Goal: Task Accomplishment & Management: Use online tool/utility

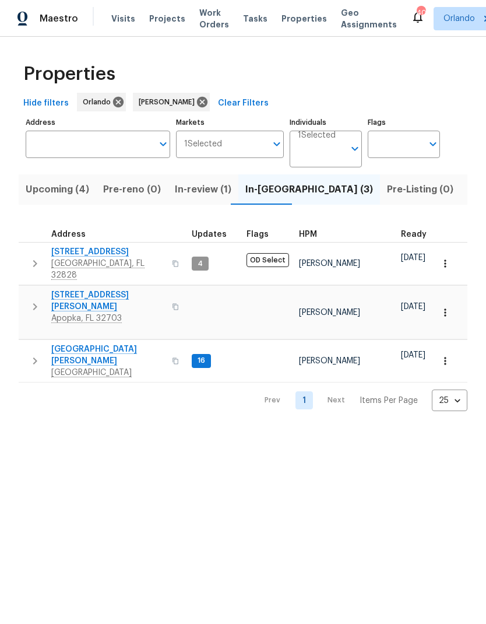
click at [64, 191] on span "Upcoming (4)" at bounding box center [58, 189] width 64 height 16
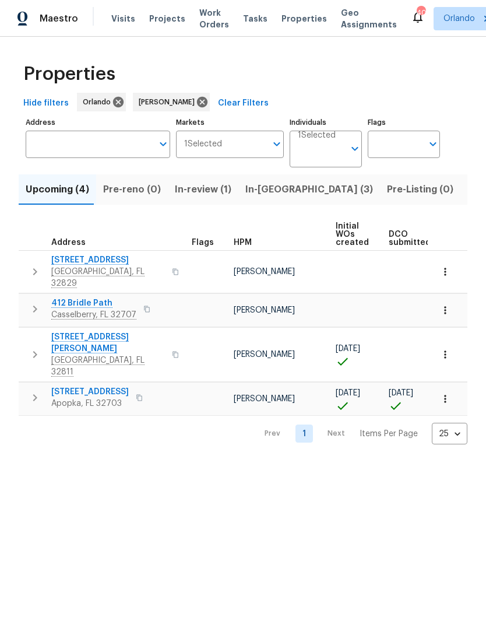
click at [102, 386] on span "1906 Sunbow Ave" at bounding box center [90, 392] width 78 height 12
click at [259, 192] on span "In-reno (3)" at bounding box center [309, 189] width 128 height 16
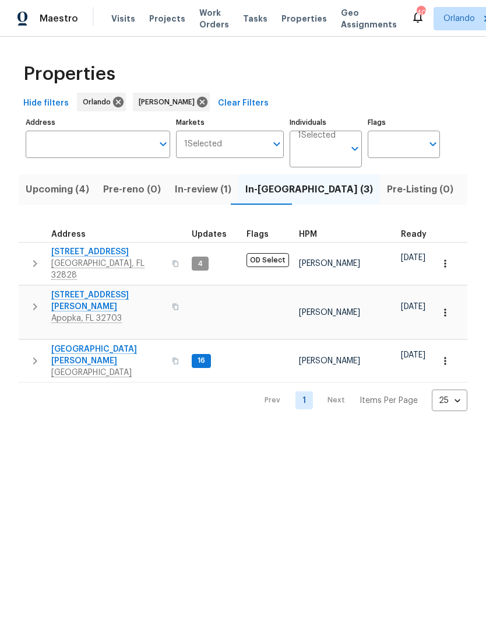
click at [78, 292] on span "1207 Helen St" at bounding box center [108, 300] width 114 height 23
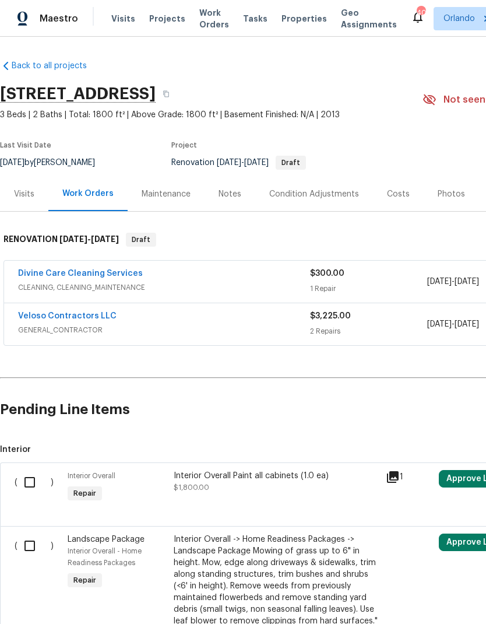
scroll to position [-1, 0]
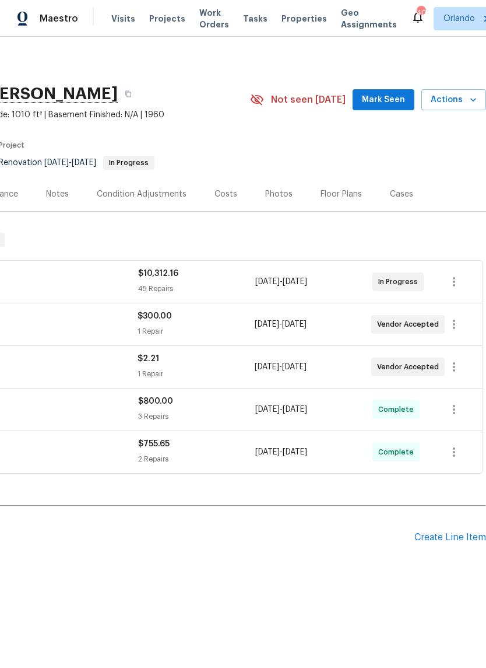
scroll to position [0, 173]
click at [385, 95] on span "Mark Seen" at bounding box center [383, 100] width 43 height 15
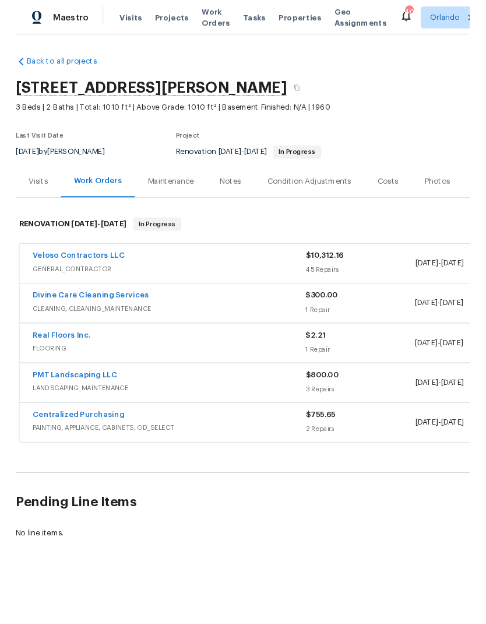
scroll to position [0, 0]
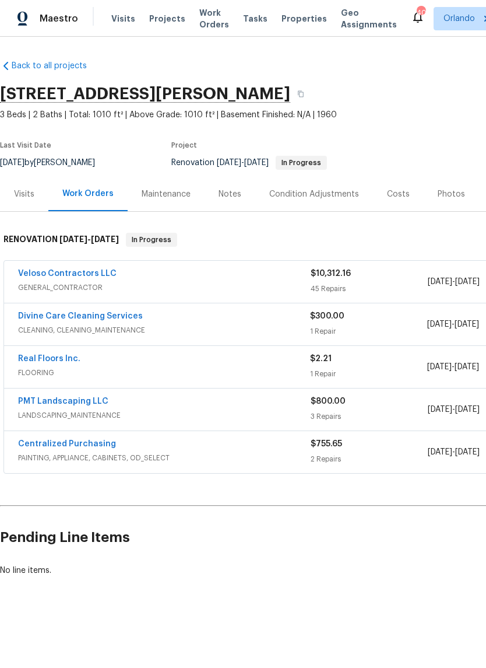
click at [60, 361] on link "Real Floors Inc." at bounding box center [49, 358] width 62 height 8
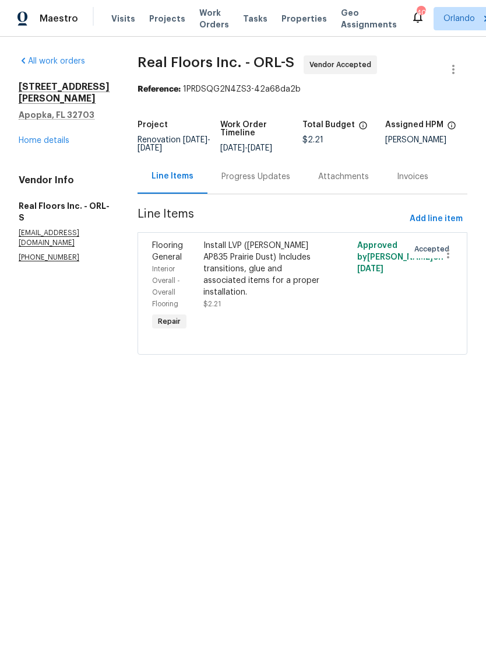
click at [266, 181] on div "Progress Updates" at bounding box center [256, 177] width 69 height 12
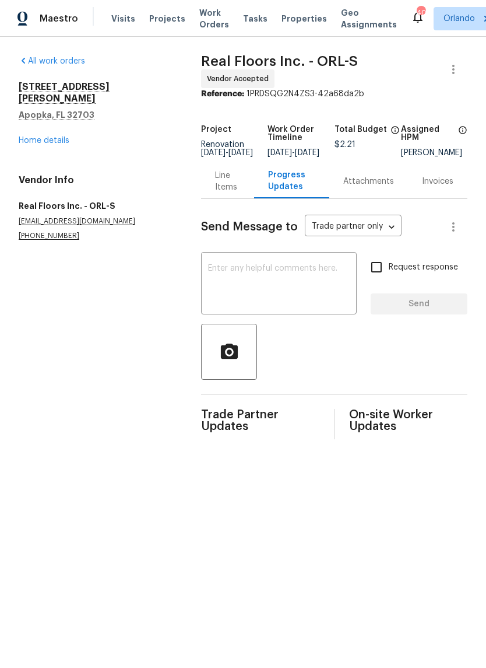
click at [267, 276] on textarea at bounding box center [279, 284] width 142 height 41
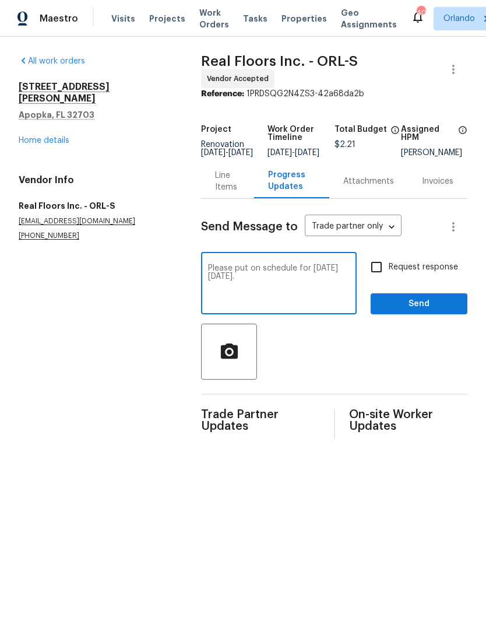
type textarea "Please put on schedule for this Tuesday 8/26."
click at [375, 275] on input "Request response" at bounding box center [376, 267] width 24 height 24
checkbox input "true"
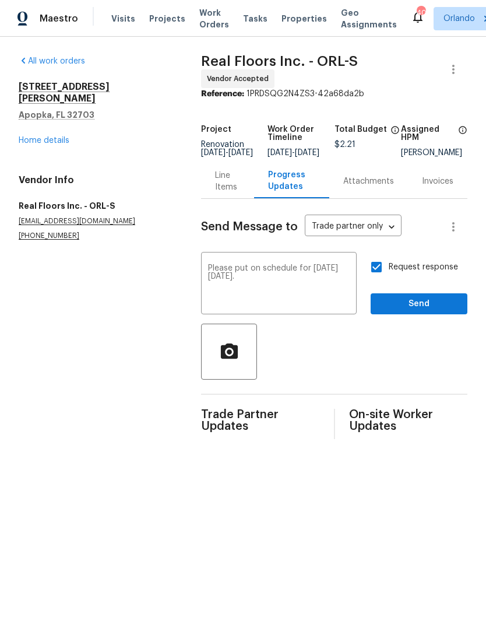
click at [231, 272] on textarea "Please put on schedule for this Tuesday 8/26." at bounding box center [279, 284] width 142 height 41
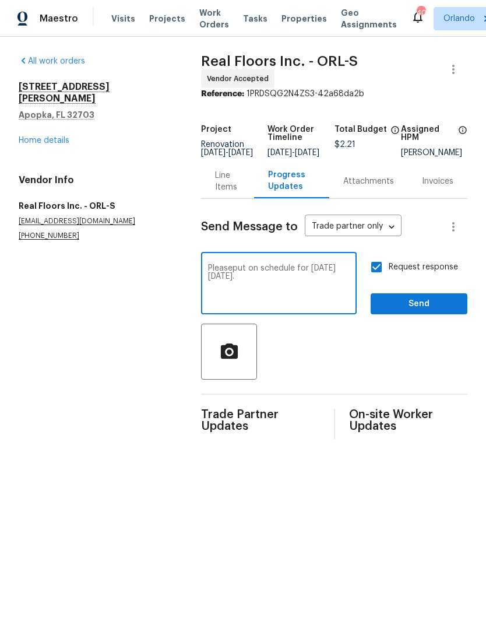
type textarea "Please put on schedule for this Tuesday 8/26."
click at [323, 292] on textarea "Please put on schedule for this Tuesday 8/26." at bounding box center [279, 284] width 142 height 41
click at [424, 350] on div at bounding box center [334, 352] width 266 height 56
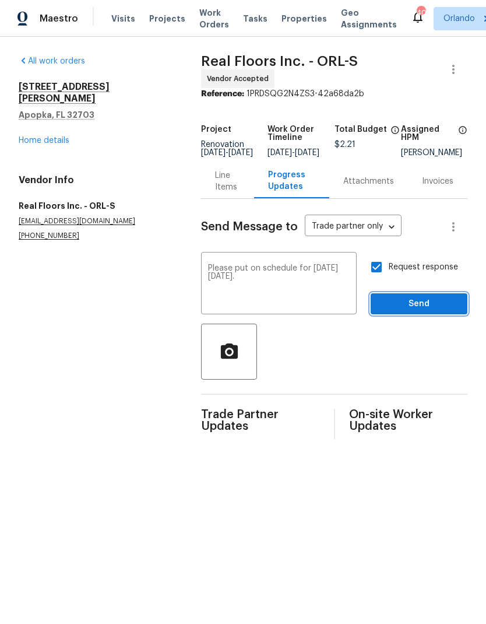
click at [443, 306] on span "Send" at bounding box center [419, 304] width 78 height 15
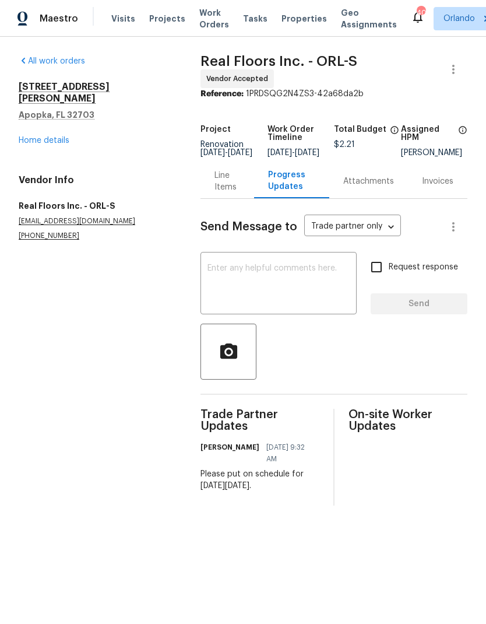
click at [57, 119] on div "[STREET_ADDRESS][PERSON_NAME] Home details" at bounding box center [96, 113] width 154 height 65
click at [52, 121] on div "1207 Helen St Apopka, FL 32703 Home details" at bounding box center [96, 113] width 154 height 65
click at [57, 136] on link "Home details" at bounding box center [44, 140] width 51 height 8
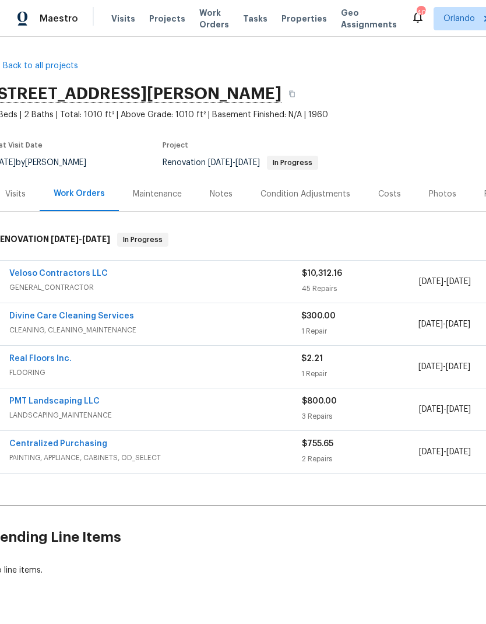
scroll to position [0, 5]
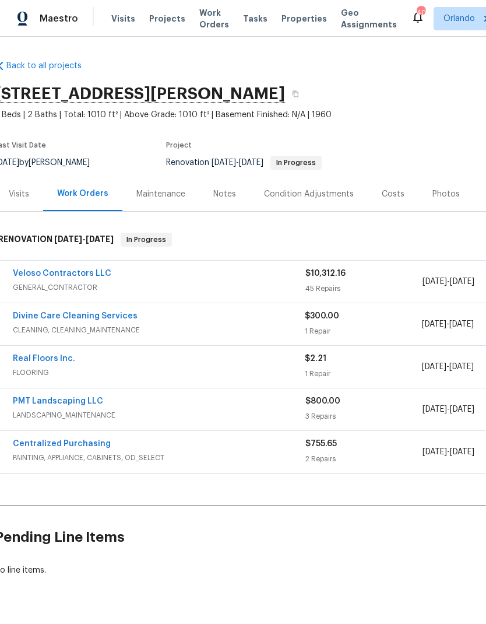
click at [227, 192] on div "Notes" at bounding box center [224, 194] width 23 height 12
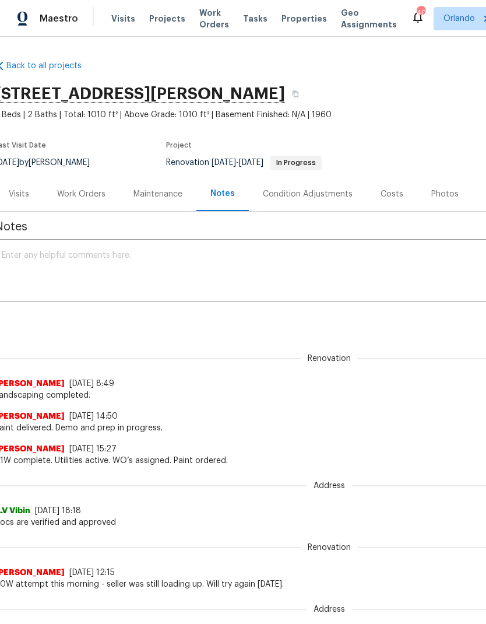
click at [209, 258] on textarea at bounding box center [324, 271] width 645 height 41
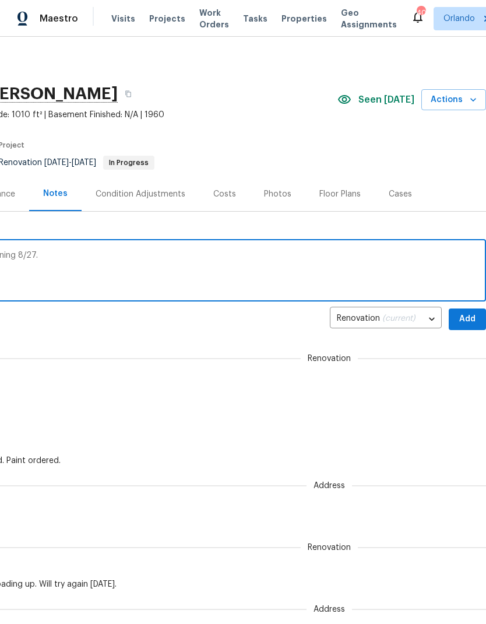
scroll to position [0, 173]
type textarea "Finish targets: GC 8/25. Flooring 8/26. Cleaning 8/27."
click at [468, 320] on span "Add" at bounding box center [467, 319] width 19 height 15
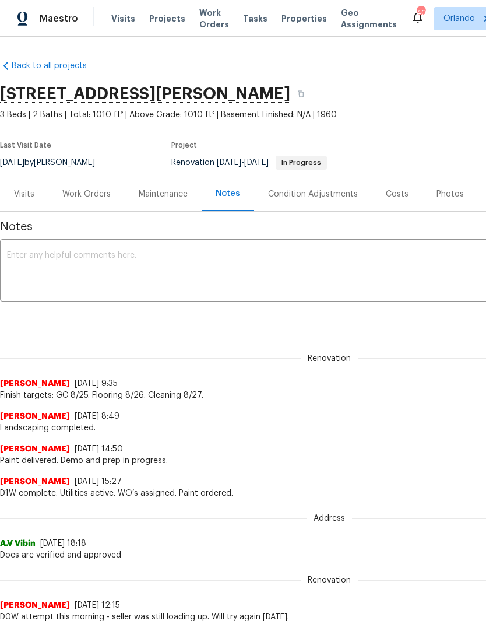
scroll to position [0, 0]
click at [85, 199] on div "Work Orders" at bounding box center [86, 194] width 48 height 12
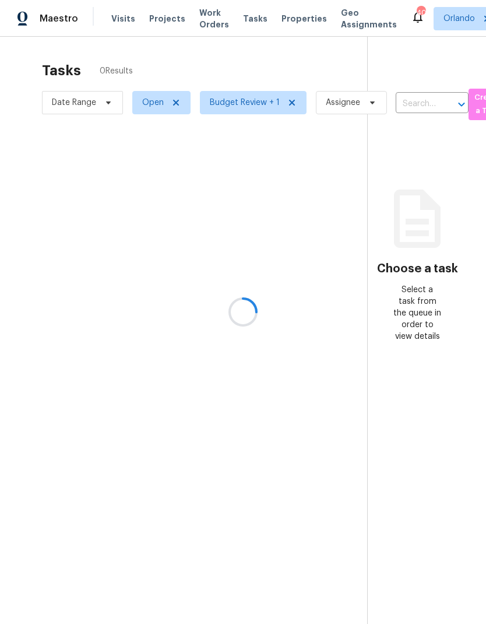
scroll to position [47, 0]
